Goal: Task Accomplishment & Management: Manage account settings

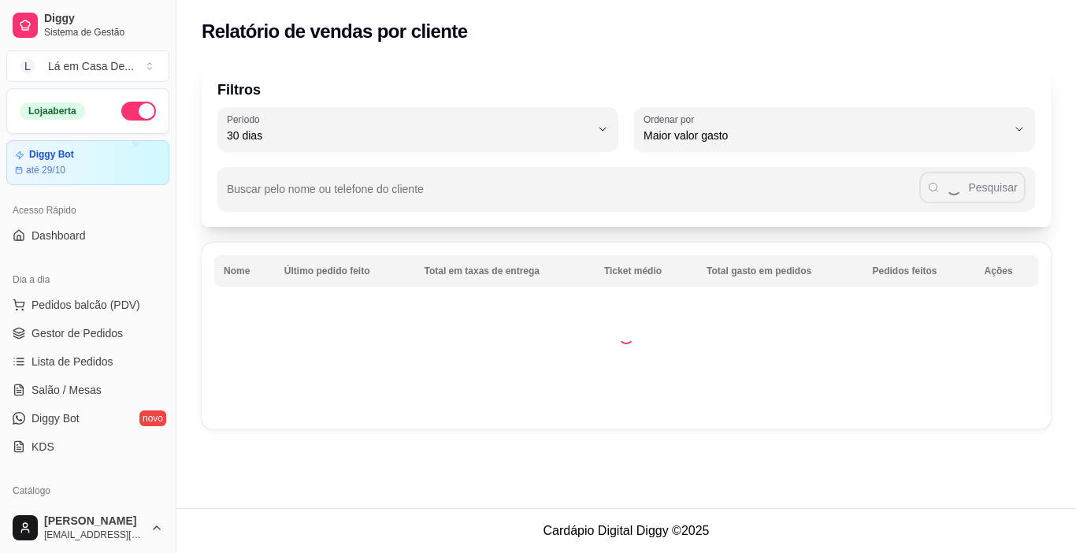
select select "30"
select select "HIGHEST_TOTAL_SPENT_WITH_ORDERS"
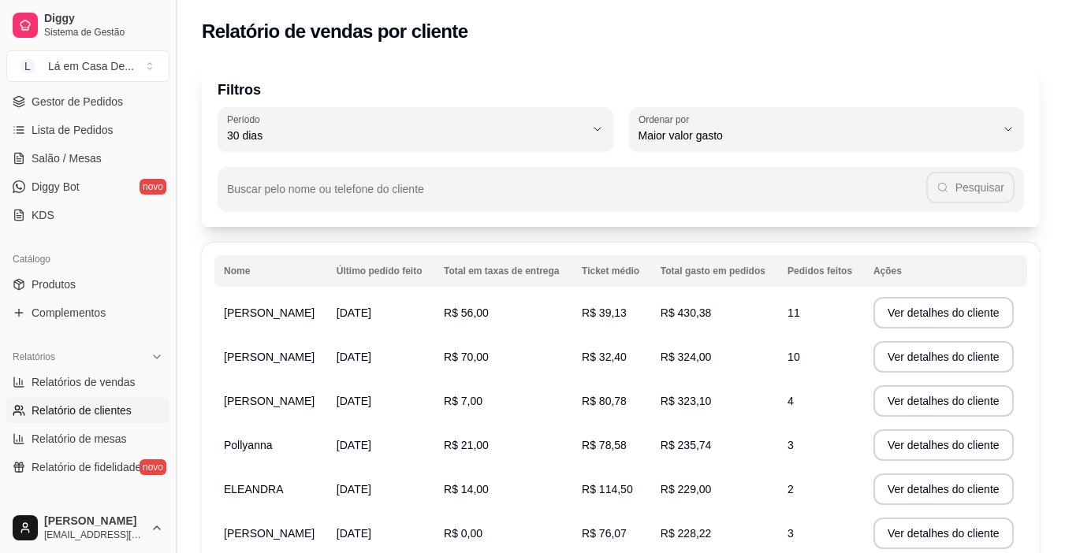
click at [172, 244] on button "Toggle Sidebar" at bounding box center [175, 276] width 13 height 553
click at [177, 244] on div "Filtros 30 Período Hoje Ontem 7 dias 15 dias 30 dias 45 dias 60 dias Período 30…" at bounding box center [621, 429] width 888 height 751
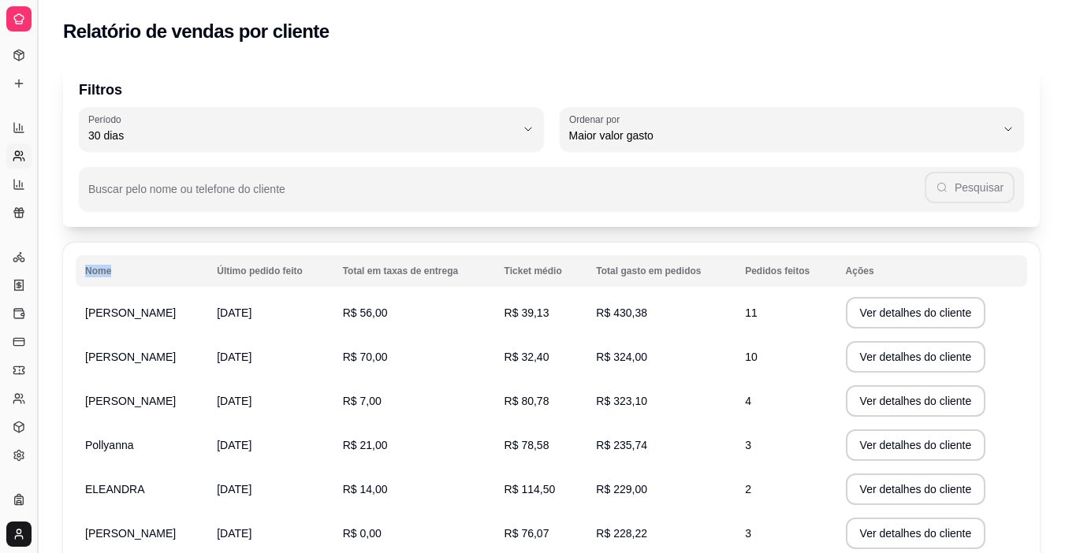
scroll to position [78, 0]
click at [29, 191] on div "Catálogo" at bounding box center [18, 183] width 24 height 25
click at [35, 191] on button "Toggle Sidebar" at bounding box center [37, 276] width 13 height 553
click at [35, 191] on div "Diggy Sistema de Gestão L Lá em Casa De ... Loja aberta Diggy Bot até 29/10 Ace…" at bounding box center [18, 276] width 37 height 553
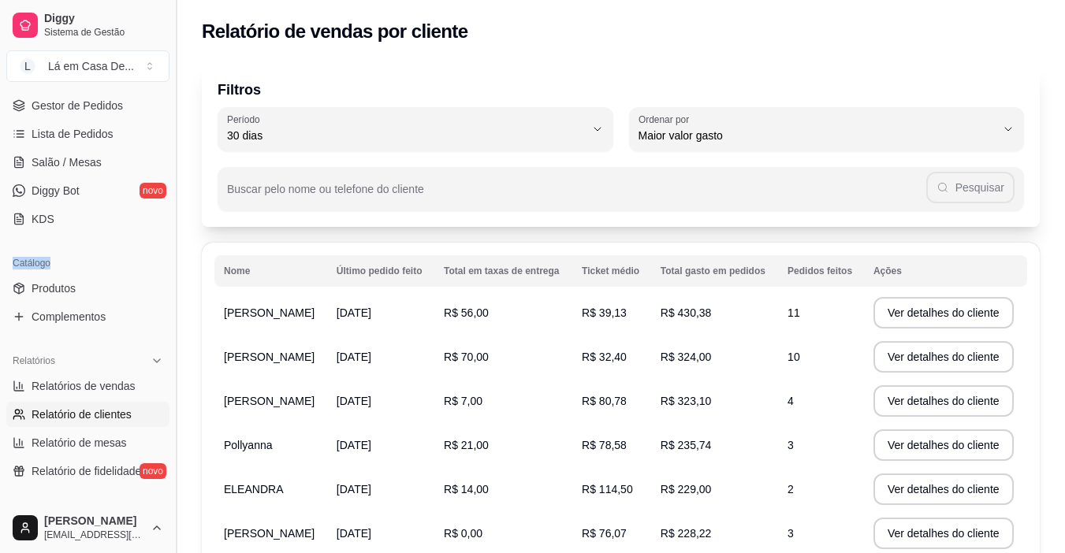
scroll to position [232, 0]
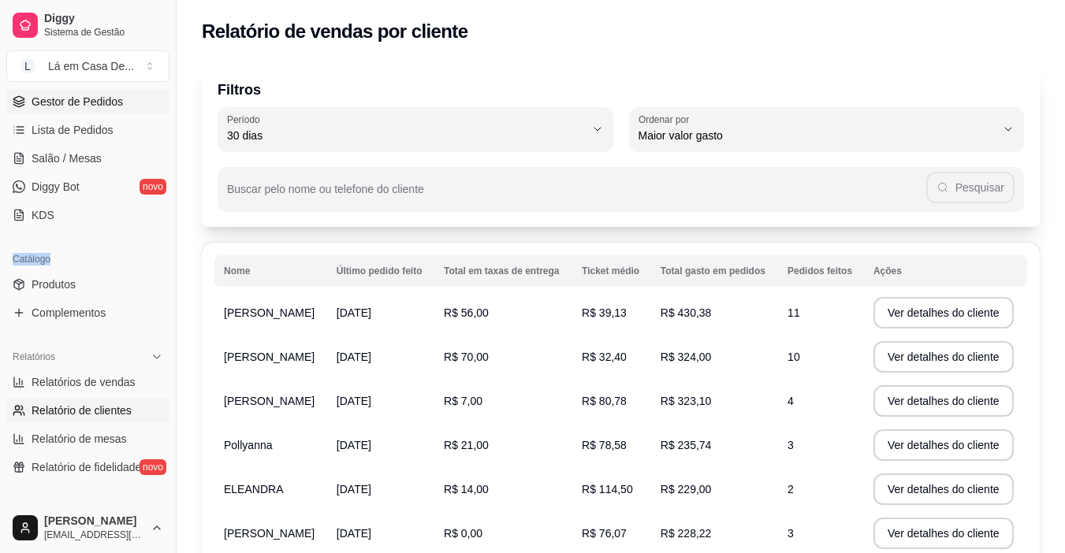
click at [98, 105] on span "Gestor de Pedidos" at bounding box center [77, 102] width 91 height 16
